Goal: Transaction & Acquisition: Purchase product/service

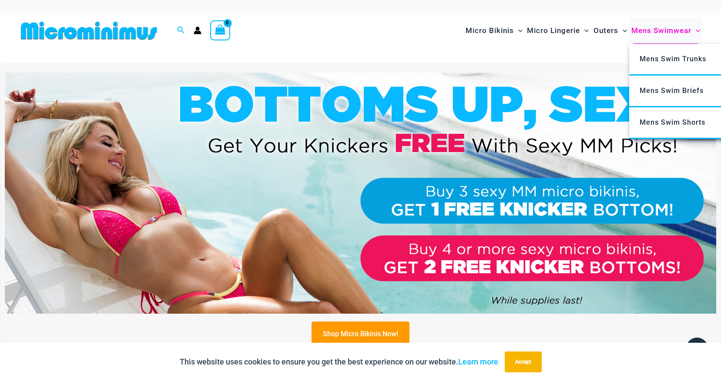
click at [670, 30] on span "Mens Swimwear" at bounding box center [661, 31] width 60 height 22
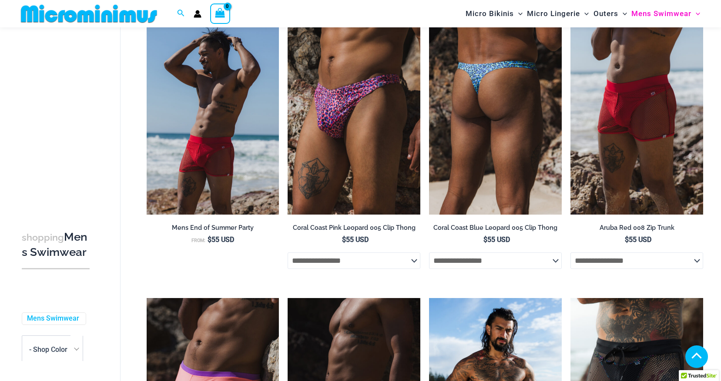
scroll to position [272, 0]
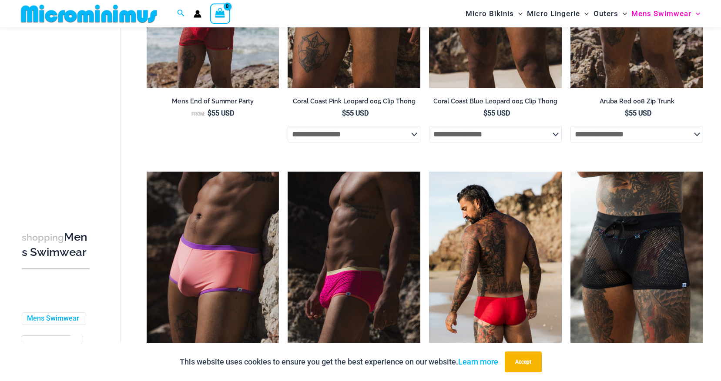
click at [492, 298] on img at bounding box center [495, 271] width 133 height 199
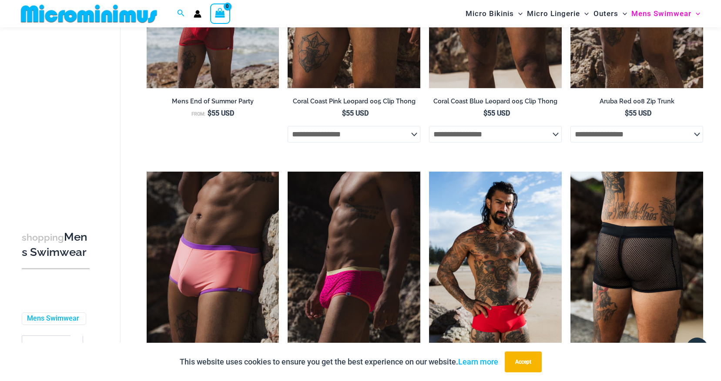
click at [629, 263] on img at bounding box center [636, 271] width 133 height 199
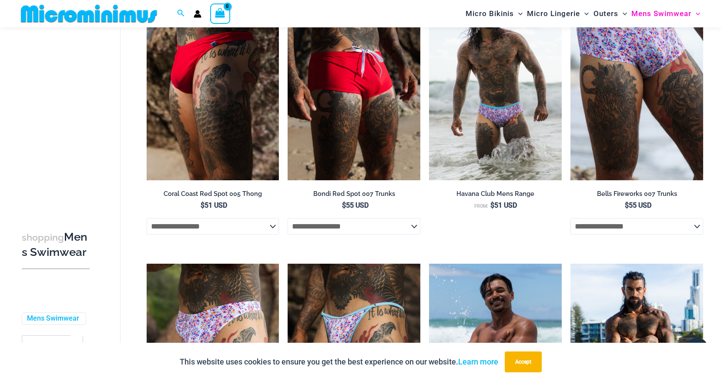
scroll to position [894, 0]
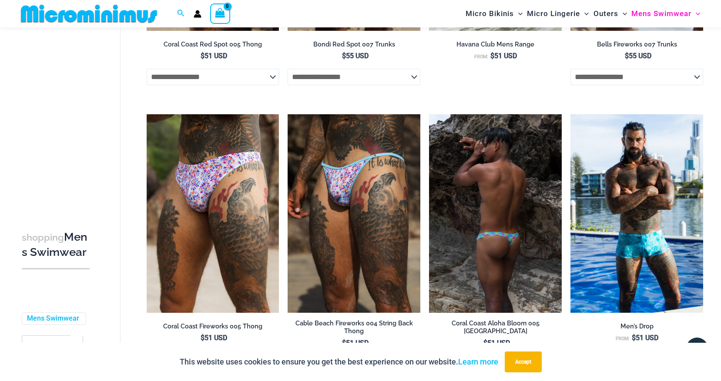
click at [520, 170] on img at bounding box center [495, 213] width 133 height 199
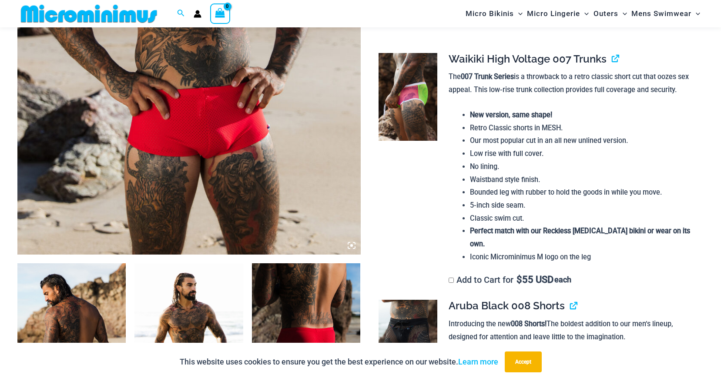
scroll to position [367, 0]
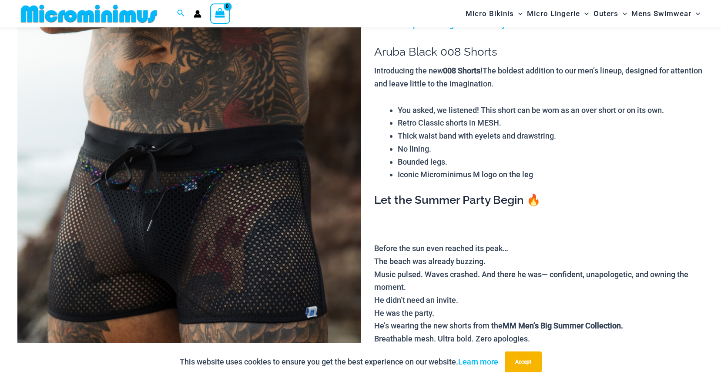
scroll to position [80, 0]
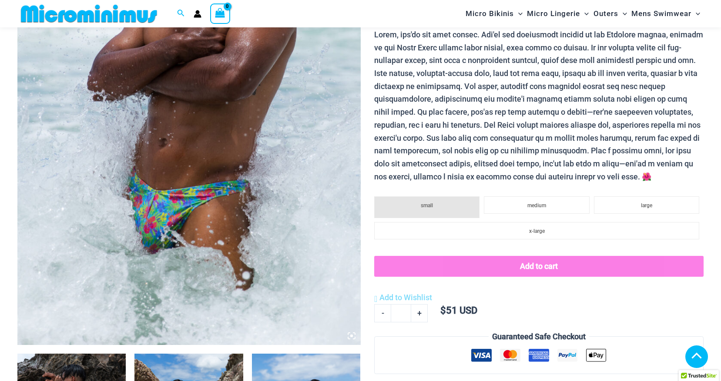
scroll to position [403, 0]
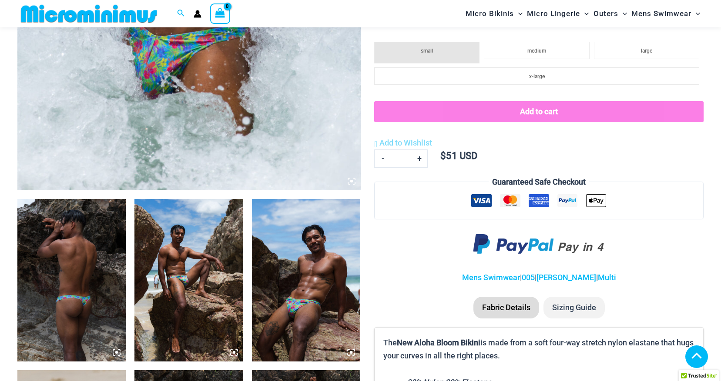
click at [184, 281] on img at bounding box center [188, 280] width 108 height 163
click at [168, 287] on img at bounding box center [188, 280] width 108 height 163
click at [198, 279] on img at bounding box center [188, 280] width 108 height 163
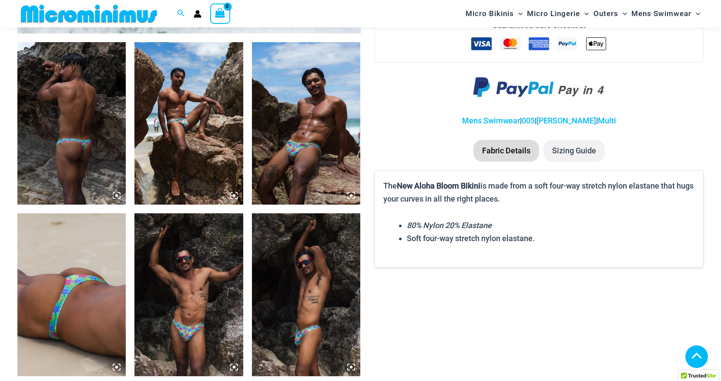
scroll to position [701, 0]
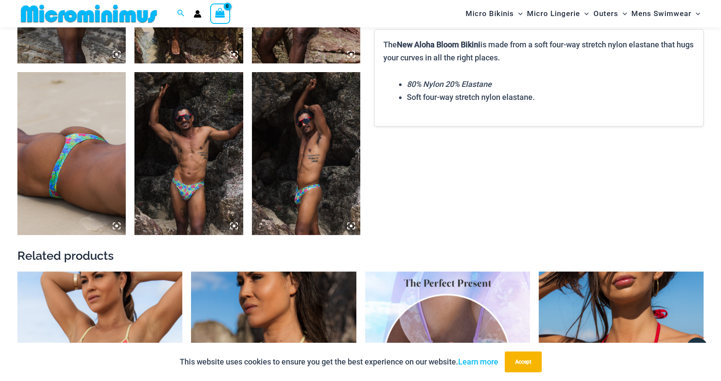
click at [189, 123] on img at bounding box center [188, 153] width 108 height 163
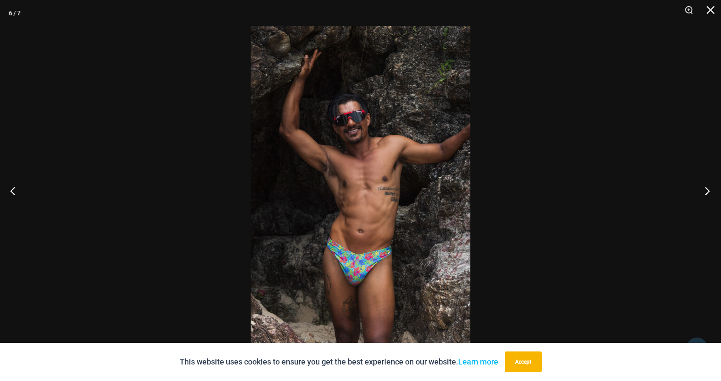
click at [703, 189] on button "Next" at bounding box center [704, 190] width 33 height 43
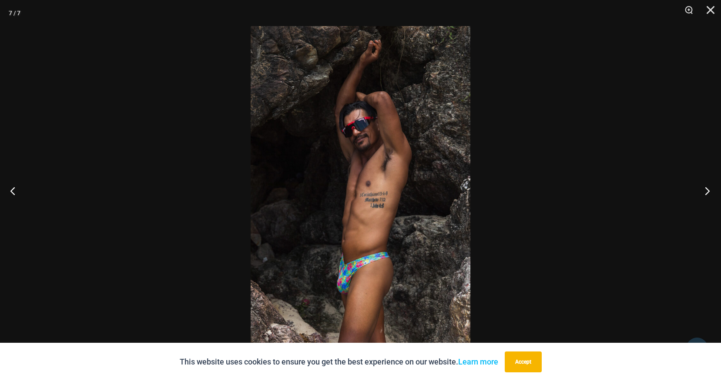
click at [703, 189] on button "Next" at bounding box center [704, 190] width 33 height 43
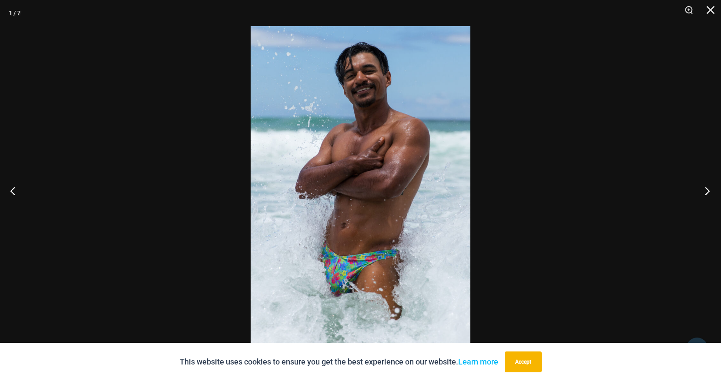
click at [703, 189] on button "Next" at bounding box center [704, 190] width 33 height 43
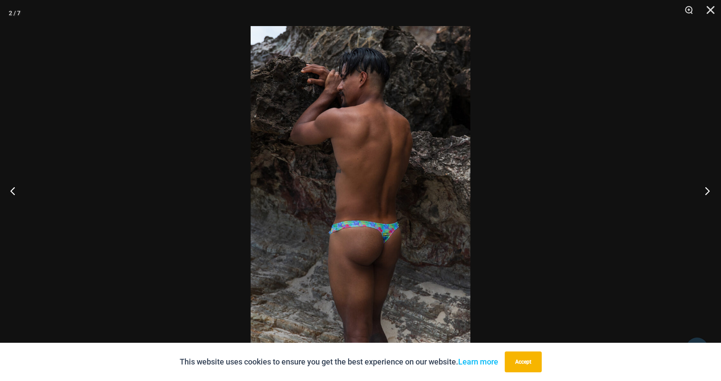
click at [703, 189] on button "Next" at bounding box center [704, 190] width 33 height 43
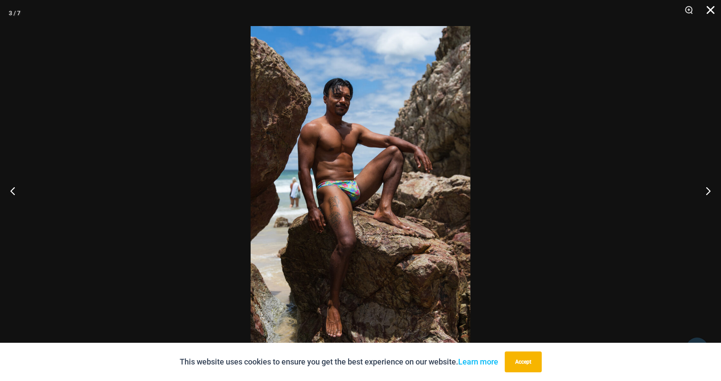
click at [705, 9] on button "Close" at bounding box center [707, 13] width 22 height 26
